Goal: Transaction & Acquisition: Book appointment/travel/reservation

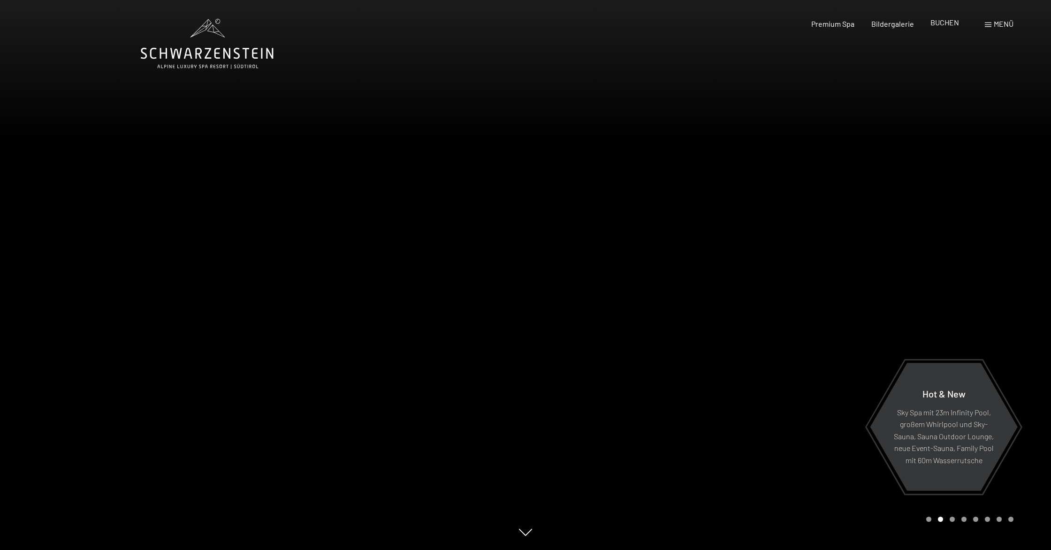
click at [939, 20] on span "BUCHEN" at bounding box center [945, 22] width 29 height 9
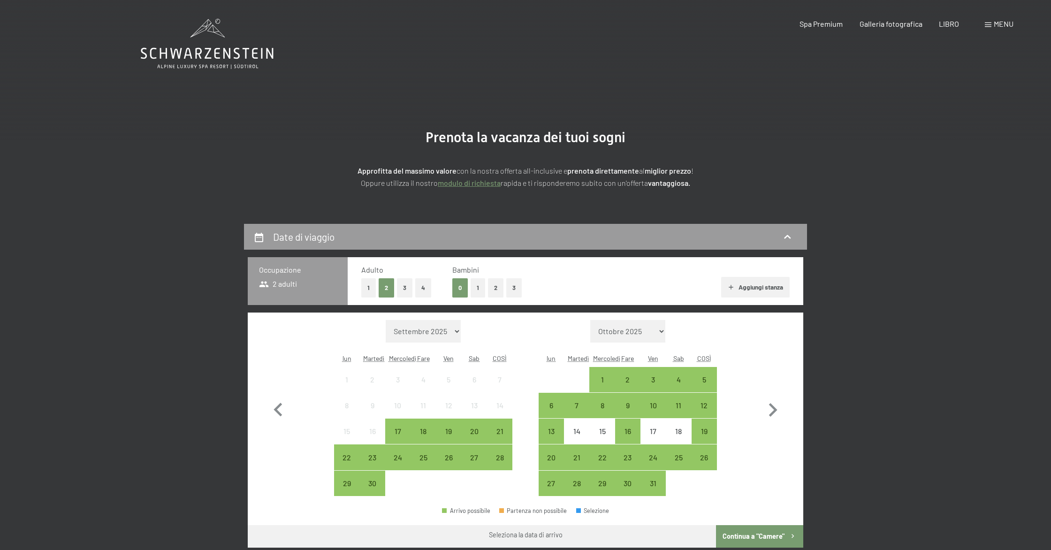
click at [982, 25] on div "Libro Richieste Spa Premium Galleria fotografica LIBRO menu DI ESSO IT Buono Ga…" at bounding box center [890, 24] width 247 height 10
click at [985, 25] on div "Libro Richieste Spa Premium Galleria fotografica LIBRO menu DI ESSO IT Buono Ga…" at bounding box center [890, 24] width 247 height 10
click at [985, 25] on span at bounding box center [988, 25] width 7 height 5
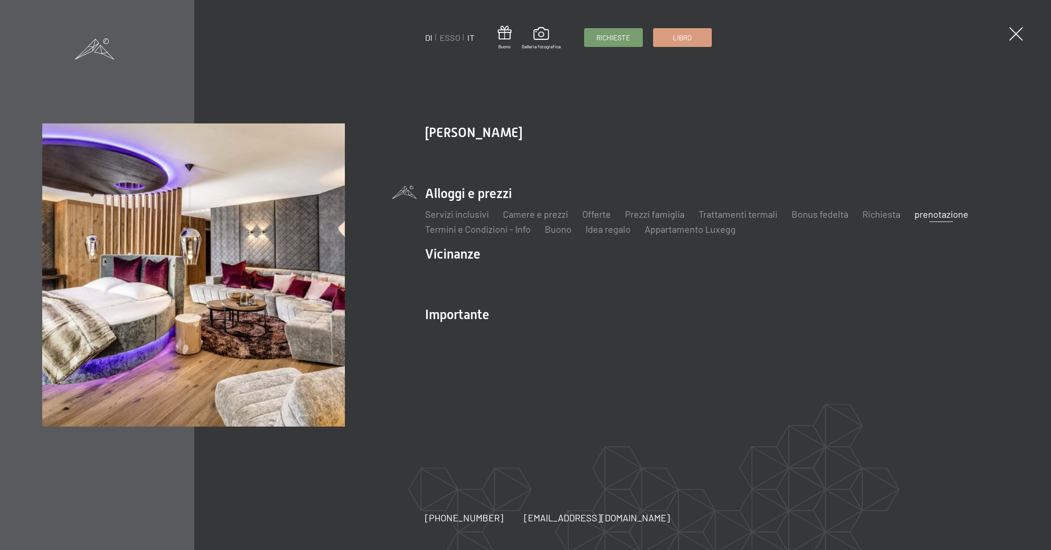
click at [472, 40] on font "IT" at bounding box center [471, 37] width 7 height 10
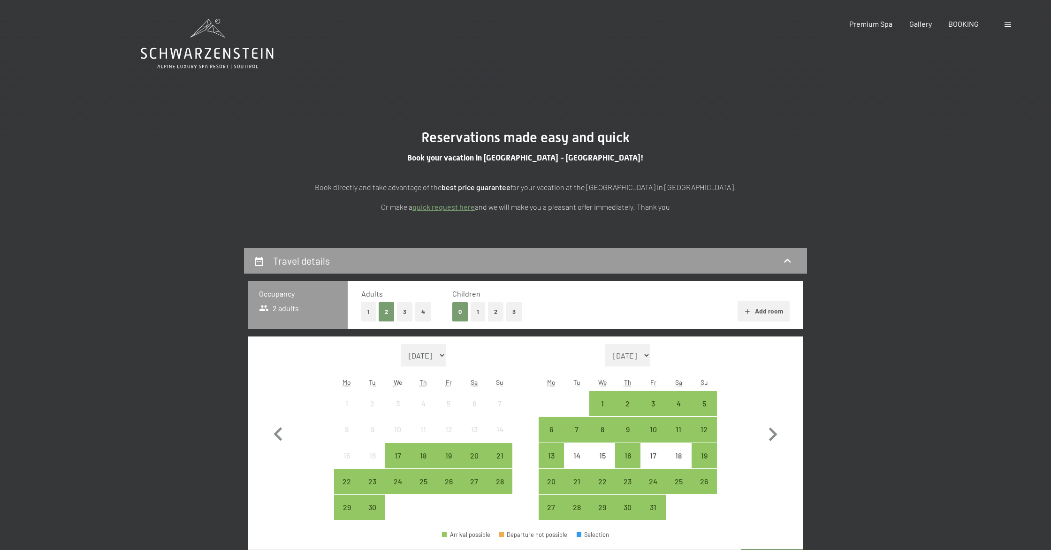
click at [1012, 25] on div at bounding box center [1009, 24] width 9 height 10
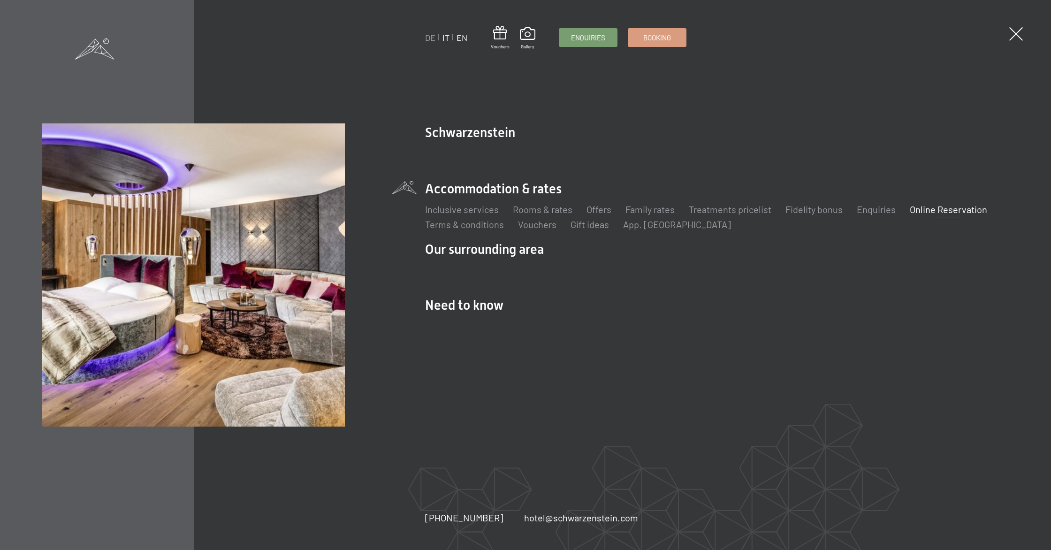
click at [448, 36] on link "IT" at bounding box center [446, 37] width 7 height 10
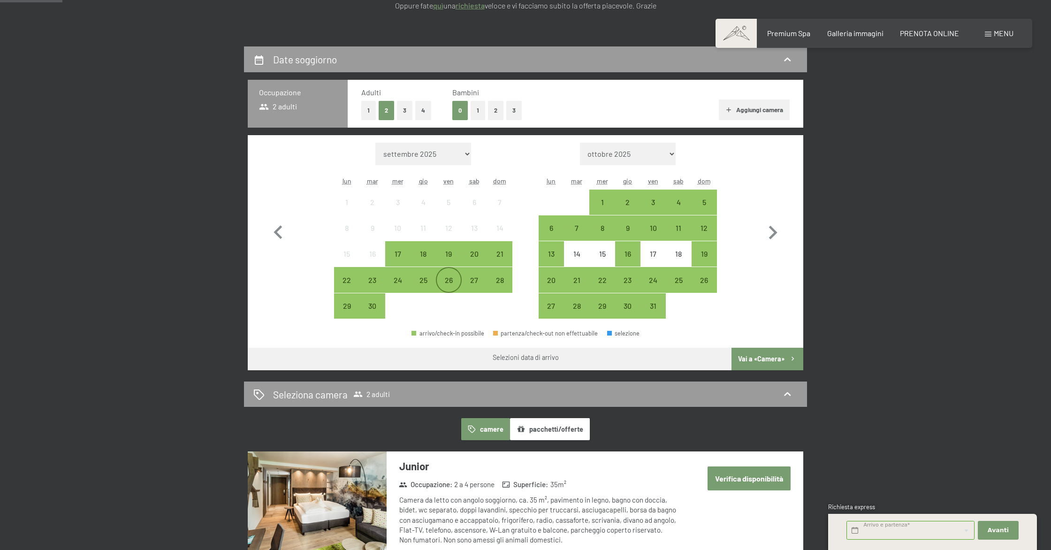
scroll to position [185, 0]
click at [458, 259] on div "19" at bounding box center [448, 261] width 23 height 23
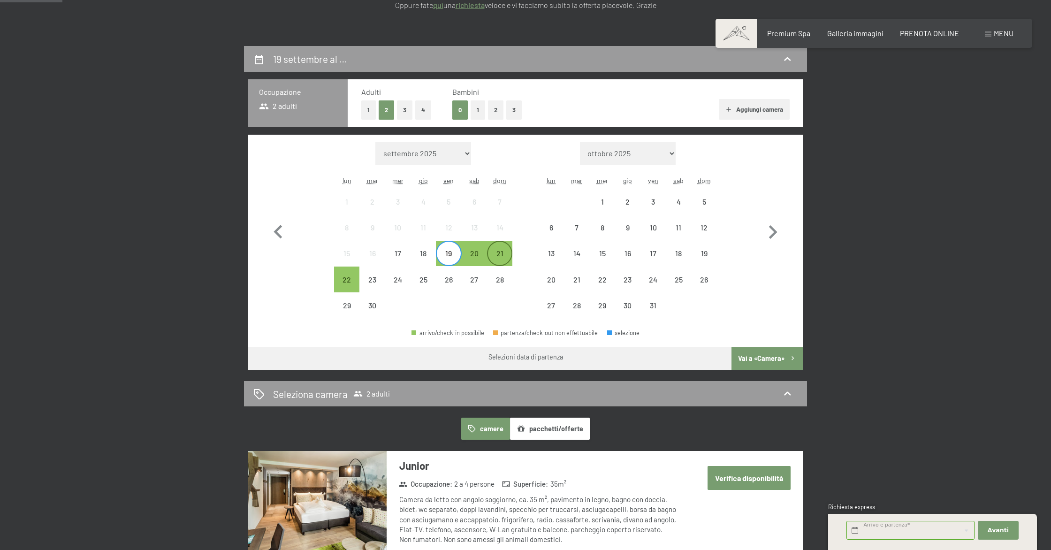
click at [496, 257] on div "21" at bounding box center [499, 261] width 23 height 23
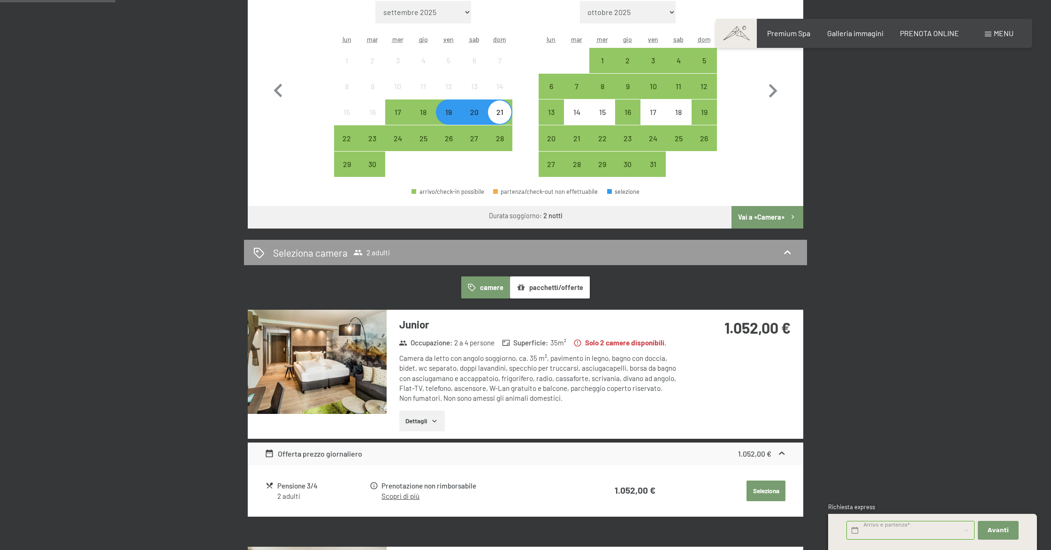
scroll to position [328, 0]
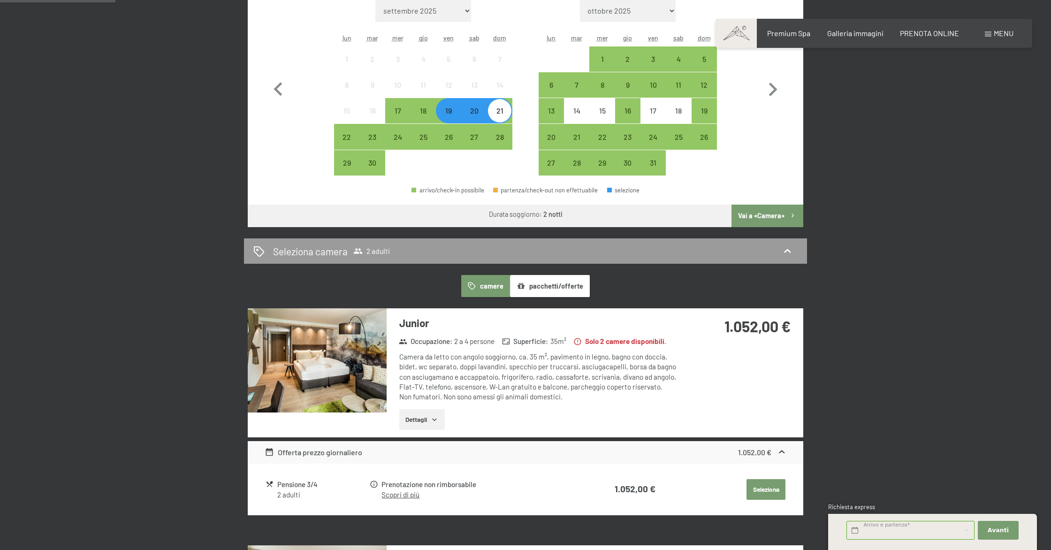
click at [777, 215] on button "Vai a «Camera»" at bounding box center [768, 216] width 72 height 23
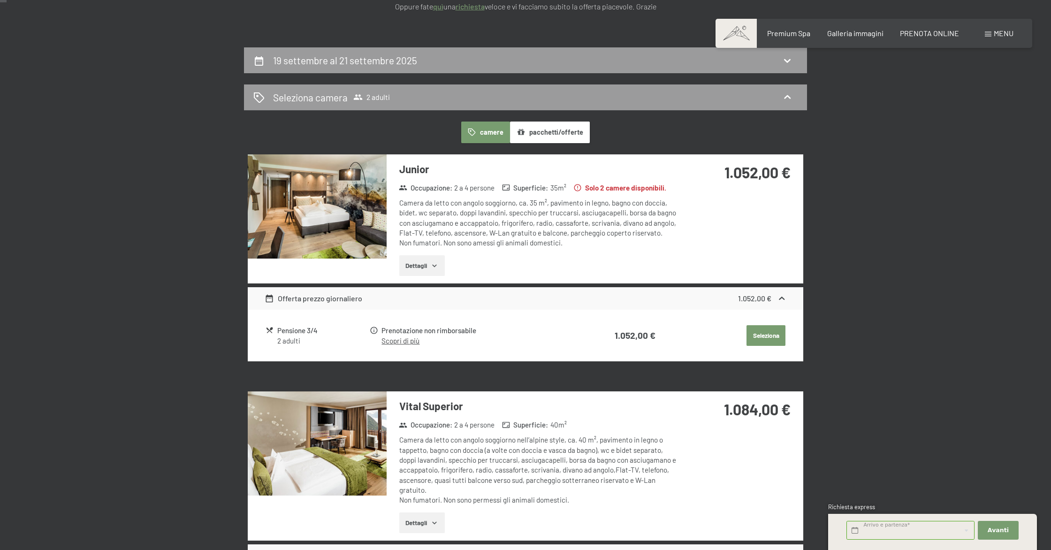
scroll to position [0, 0]
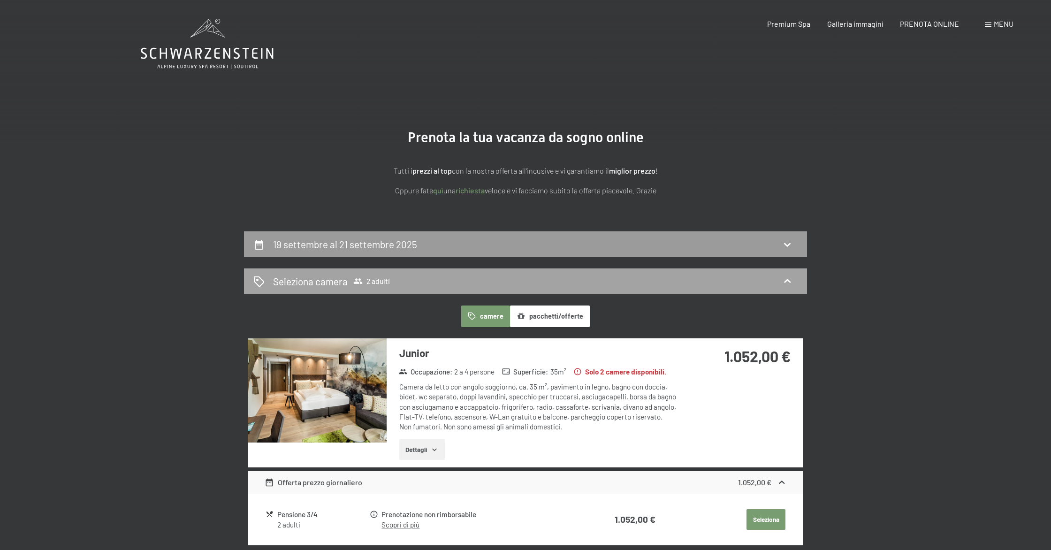
click at [406, 283] on div "Seleziona camera 2 adulti" at bounding box center [525, 282] width 545 height 14
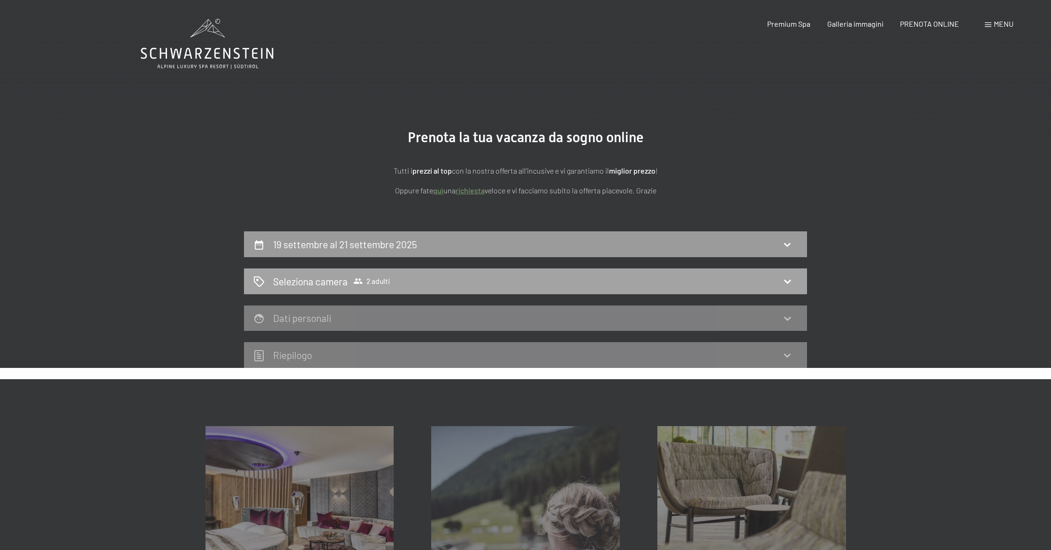
click at [790, 281] on icon at bounding box center [787, 282] width 7 height 4
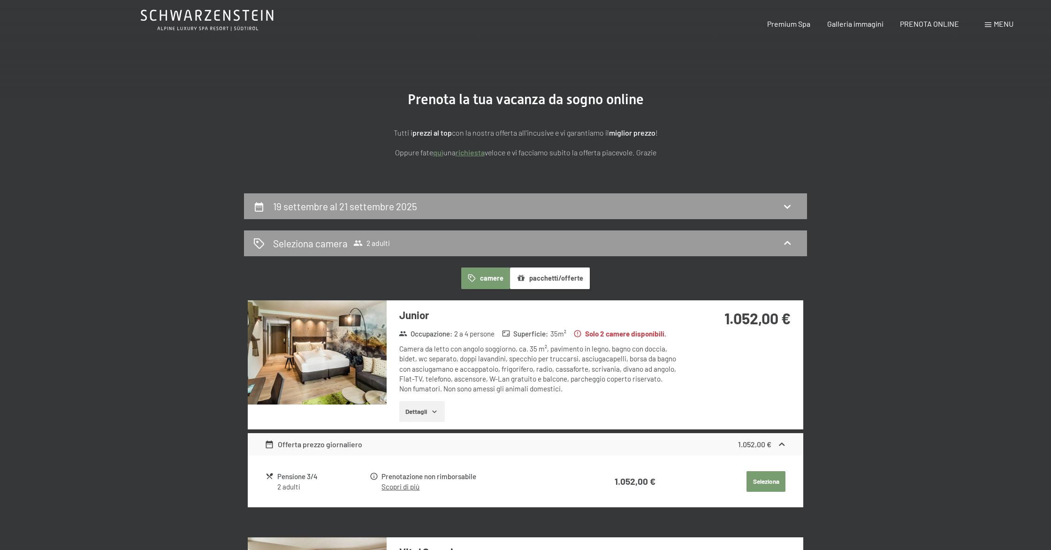
scroll to position [49, 0]
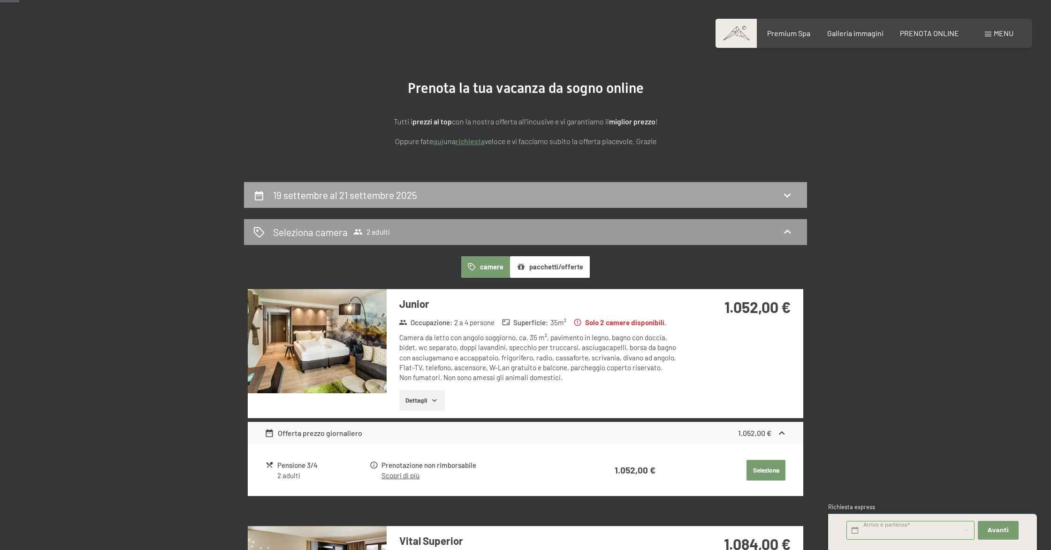
click at [466, 200] on div "19 settembre al 21 settembre 2025" at bounding box center [525, 195] width 545 height 14
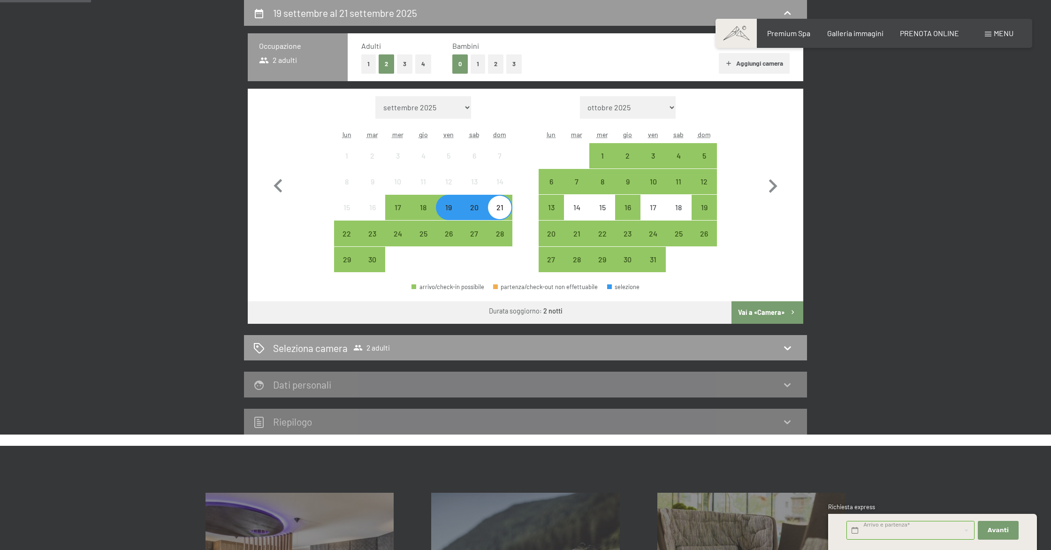
click at [495, 68] on button "2" at bounding box center [495, 63] width 15 height 19
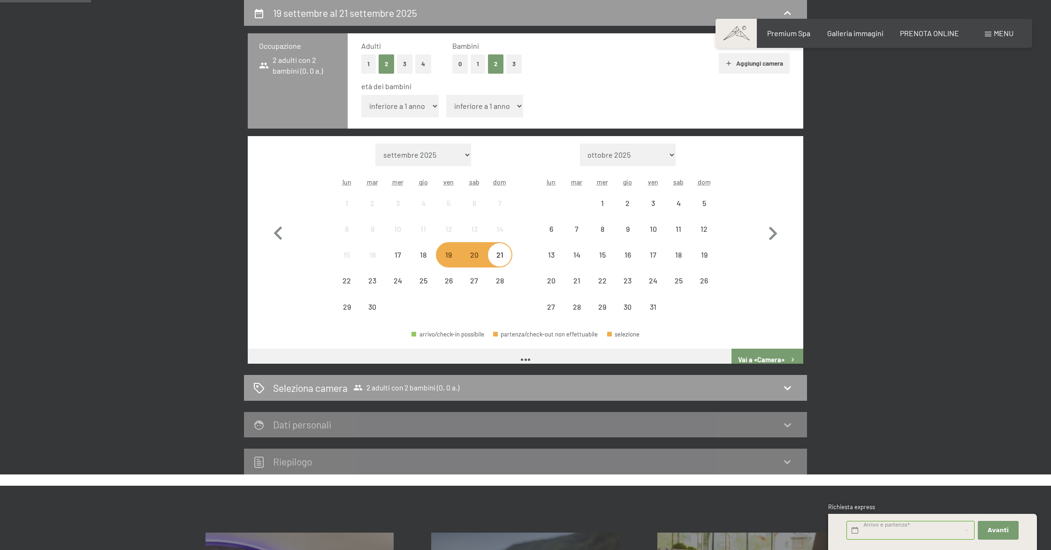
click at [422, 110] on select "inferiore a 1 anno 1 anno 2 anni 3 anni 4 anni 5 anni 6 anni 7 anni 8 anni 9 an…" at bounding box center [399, 106] width 77 height 23
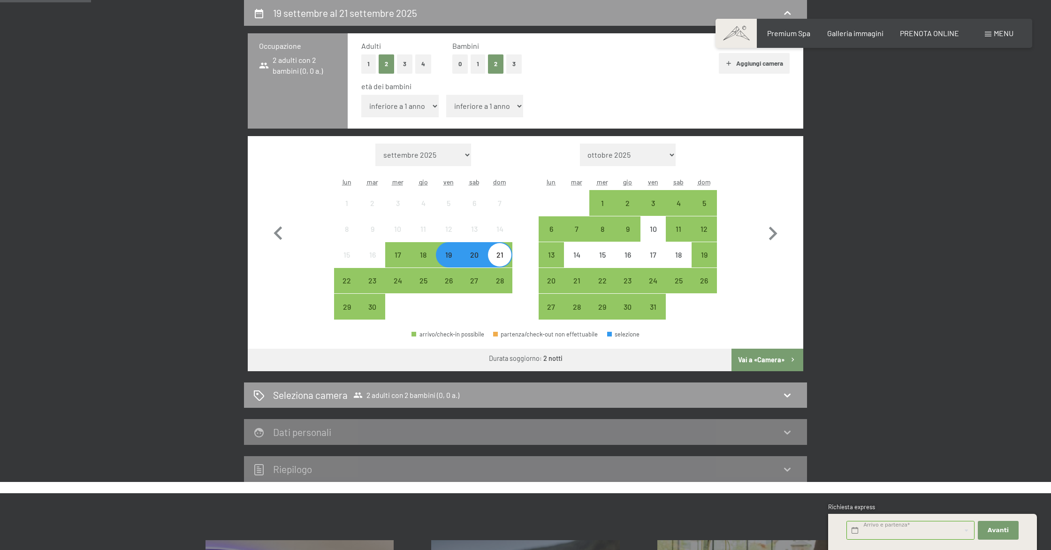
select select "3"
click at [361, 95] on select "inferiore a 1 anno 1 anno 2 anni 3 anni 4 anni 5 anni 6 anni 7 anni 8 anni 9 an…" at bounding box center [399, 106] width 77 height 23
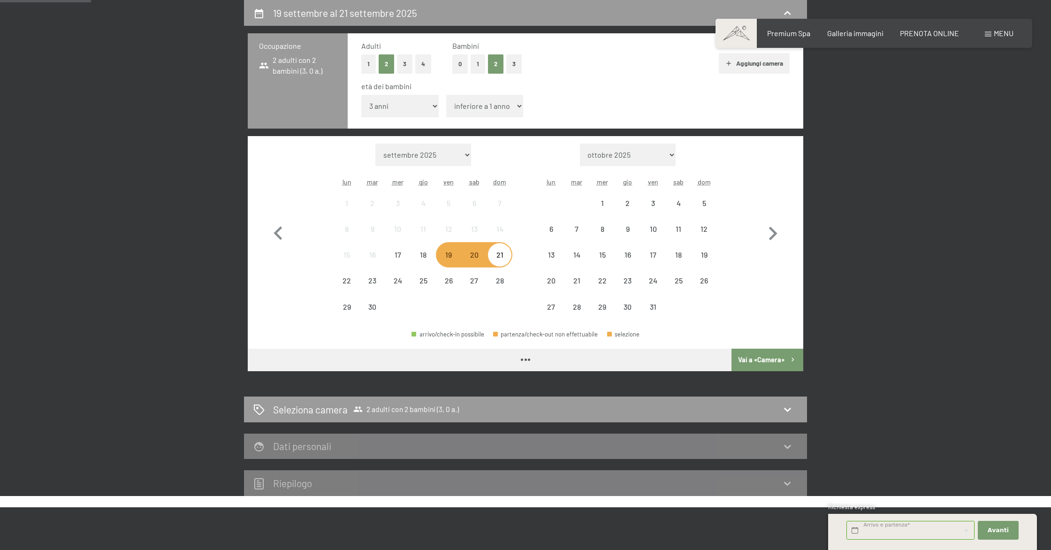
click at [486, 104] on select "inferiore a 1 anno 1 anno 2 anni 3 anni 4 anni 5 anni 6 anni 7 anni 8 anni 9 an…" at bounding box center [484, 106] width 77 height 23
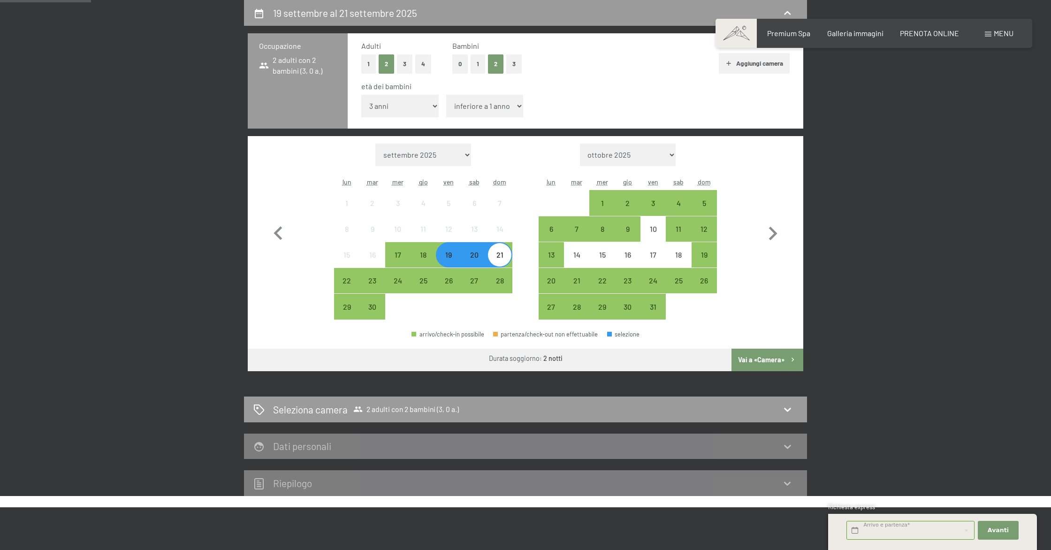
select select "5"
click at [446, 95] on select "inferiore a 1 anno 1 anno 2 anni 3 anni 4 anni 5 anni 6 anni 7 anni 8 anni 9 an…" at bounding box center [484, 106] width 77 height 23
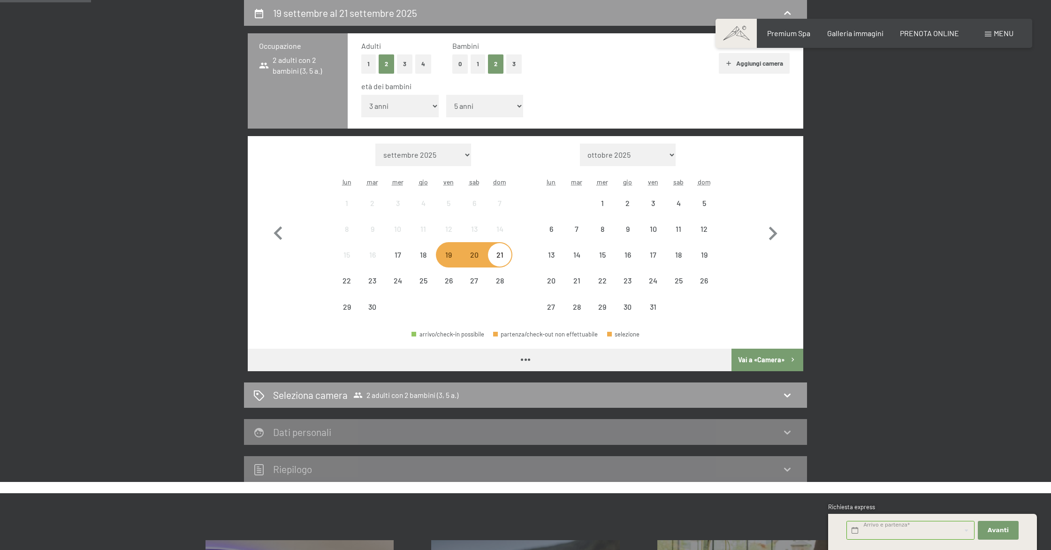
click at [779, 360] on button "Vai a «Camera»" at bounding box center [768, 360] width 72 height 23
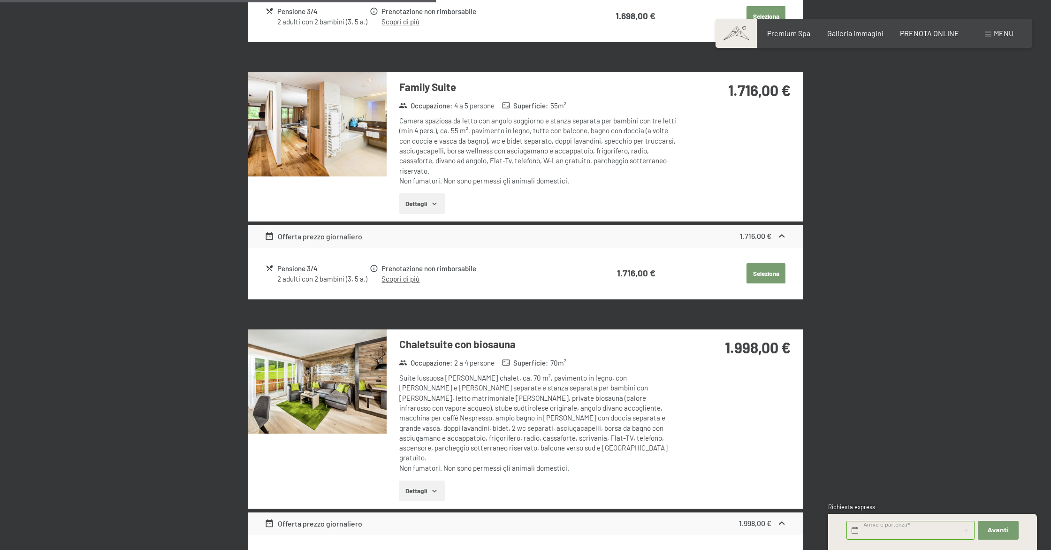
scroll to position [982, 0]
